Goal: Task Accomplishment & Management: Complete application form

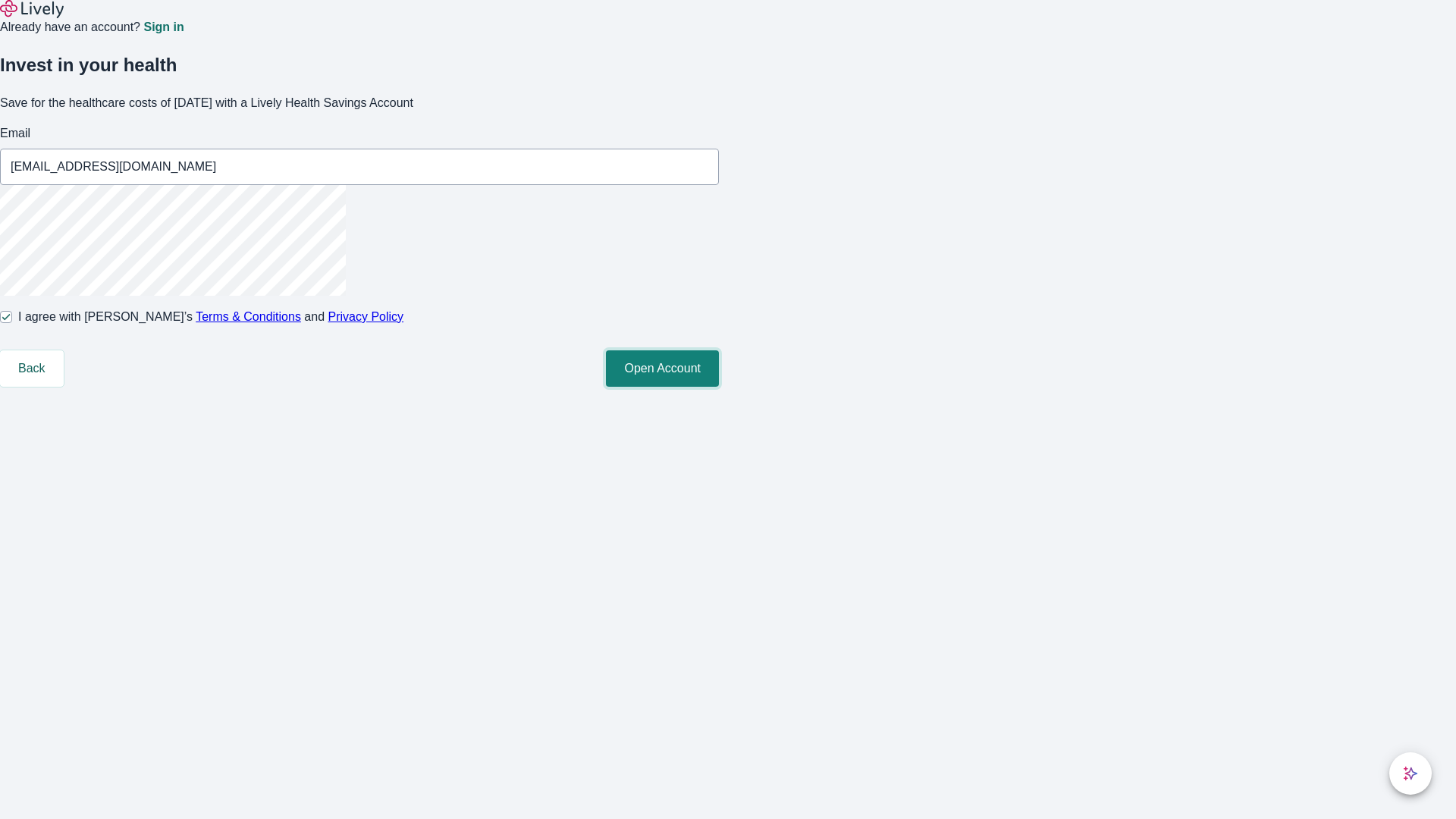
click at [718, 386] on button "Open Account" at bounding box center [662, 369] width 113 height 37
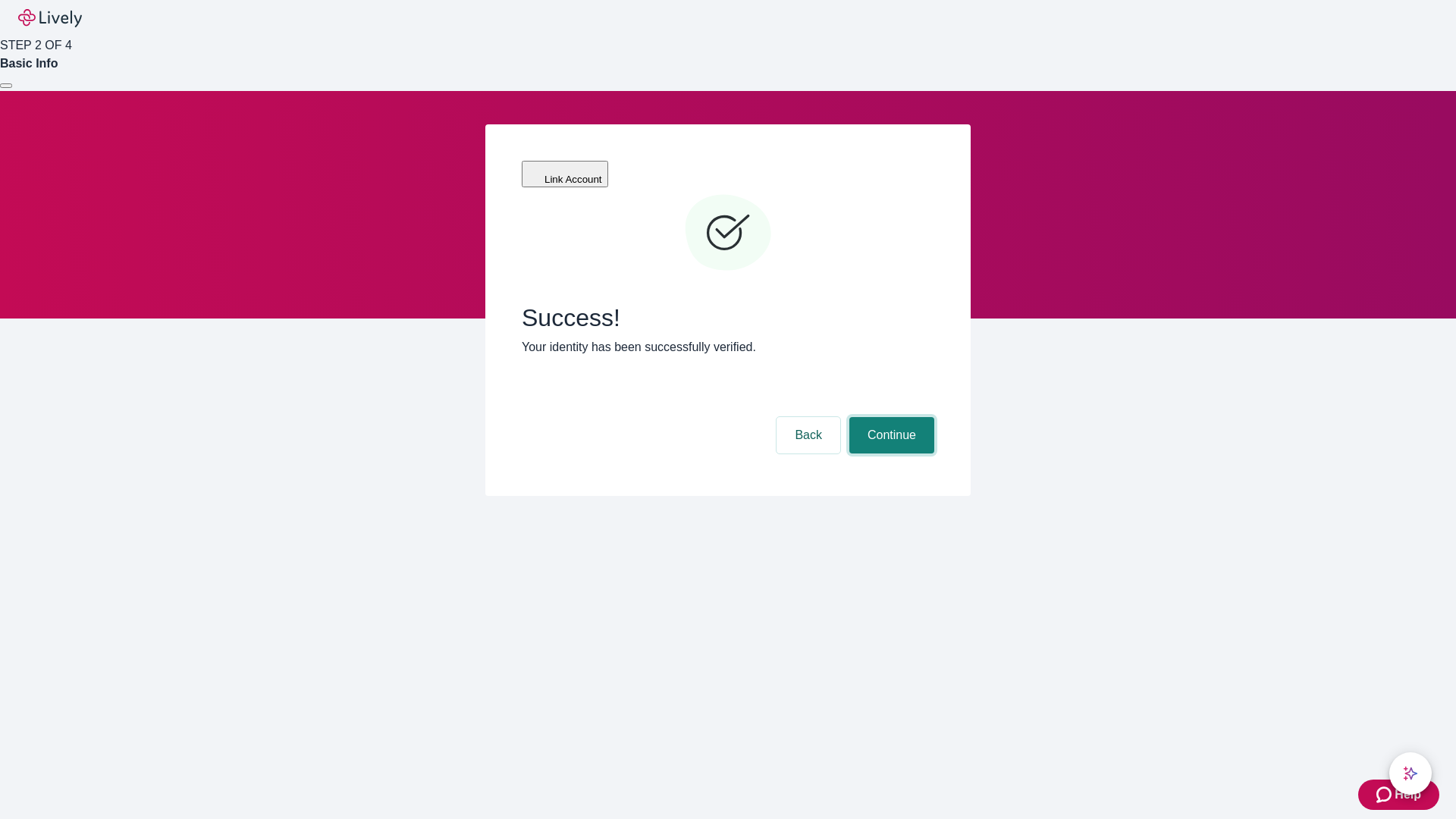
click at [889, 417] on button "Continue" at bounding box center [891, 436] width 85 height 37
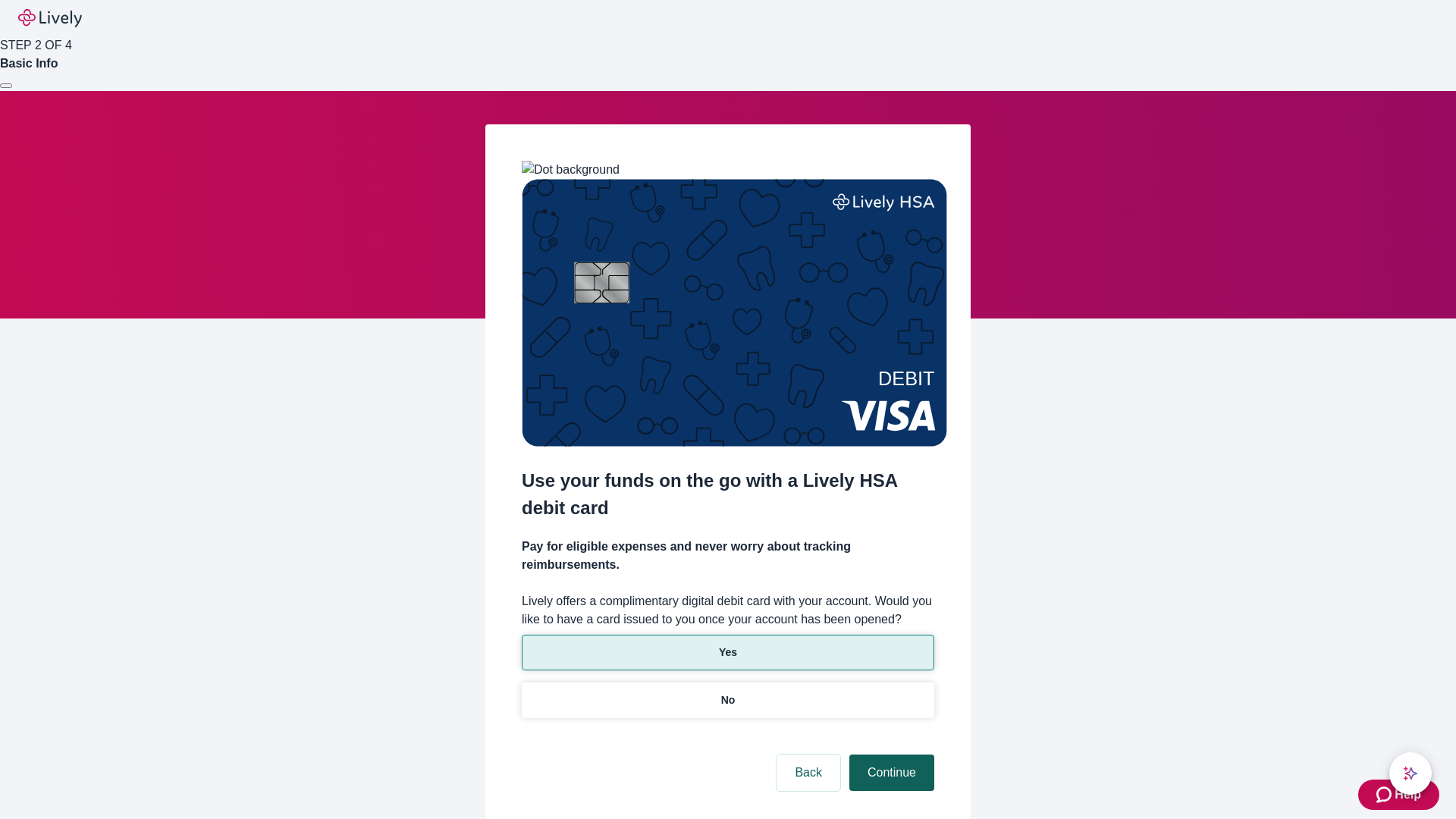
click at [727, 693] on p "No" at bounding box center [728, 701] width 14 height 16
click at [889, 755] on button "Continue" at bounding box center [891, 773] width 85 height 37
